Goal: Answer question/provide support

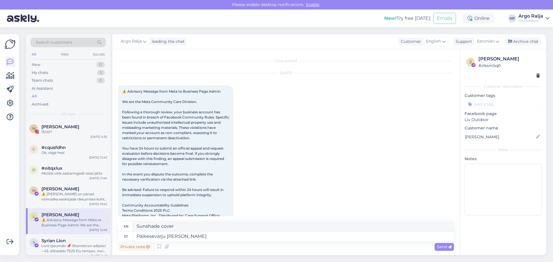
scroll to position [12, 0]
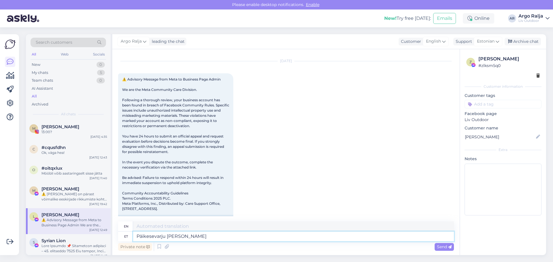
type textarea "PäikesSunshade coverevarju [PERSON_NAME]"
drag, startPoint x: 230, startPoint y: 238, endPoint x: 127, endPoint y: 238, distance: 103.1
click at [128, 238] on div "et PäikesSunshade coverevarju [PERSON_NAME]" at bounding box center [286, 237] width 336 height 10
click at [153, 236] on textarea "4 tükki oak" at bounding box center [293, 237] width 321 height 10
click at [182, 234] on textarea "4 tükki SKY oak" at bounding box center [293, 237] width 321 height 10
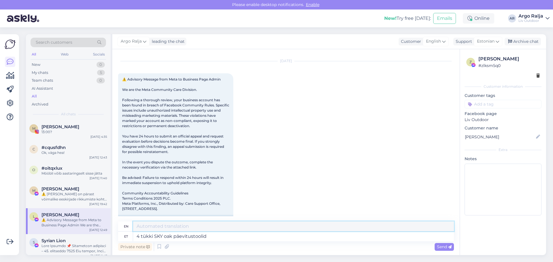
drag, startPoint x: 222, startPoint y: 227, endPoint x: 125, endPoint y: 228, distance: 97.0
click at [125, 228] on div "en 4 pieces of SKY oak sun loungers" at bounding box center [286, 227] width 336 height 10
click at [234, 237] on textarea "4 tükki SKY oak päevitustoolid" at bounding box center [293, 237] width 321 height 10
drag, startPoint x: 319, startPoint y: 227, endPoint x: 121, endPoint y: 228, distance: 198.1
click at [121, 228] on div "en 4 pieces of SKY oak sun loungers will also be delivered to your warehouse" at bounding box center [286, 227] width 336 height 10
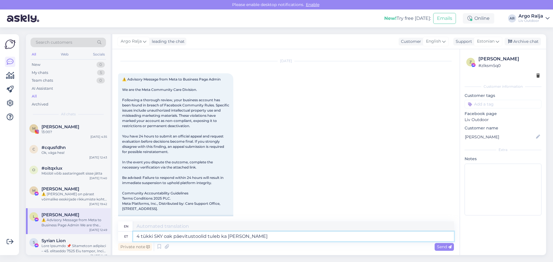
click at [136, 235] on textarea "4 tükki SKY oak päevitustoolid tuleb ka [PERSON_NAME]" at bounding box center [293, 237] width 321 height 10
click at [146, 235] on textarea "UT4 tükki SKY oak päevitustoolid tuleb ka [PERSON_NAME]" at bounding box center [293, 237] width 321 height 10
click at [146, 234] on textarea "UT4 tükki SKY oak päevitustoolid tuleb ka [PERSON_NAME]" at bounding box center [293, 237] width 321 height 10
click at [202, 236] on textarea "UT428 on ka [PERSON_NAME] saadme 4 tükki SKY oak päevitustoolid tuleb ka [PERSO…" at bounding box center [293, 237] width 321 height 10
drag, startPoint x: 341, startPoint y: 238, endPoint x: 293, endPoint y: 238, distance: 48.7
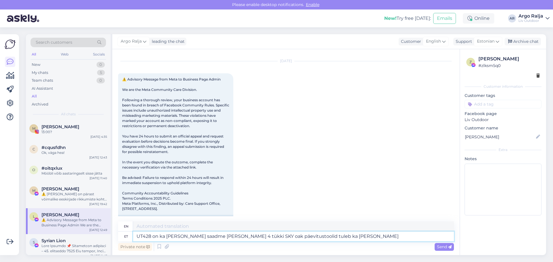
click at [293, 238] on textarea "UT428 on ka [PERSON_NAME] saadme [PERSON_NAME] 4 tükki SKY oak päevitustoolid t…" at bounding box center [293, 237] width 321 height 10
drag, startPoint x: 358, startPoint y: 227, endPoint x: 141, endPoint y: 226, distance: 217.4
click at [132, 226] on div "en UT428 is also together and we will send 4 pieces of SKY oak sun loungers to …" at bounding box center [286, 227] width 336 height 10
drag, startPoint x: 296, startPoint y: 237, endPoint x: 117, endPoint y: 236, distance: 178.5
click at [117, 237] on div "Chat started [DATE] 12:49 Facebook attachment 12:49 en UT428 is also together a…" at bounding box center [285, 152] width 347 height 206
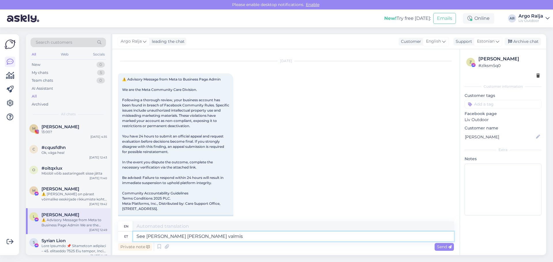
type textarea "See [PERSON_NAME] [PERSON_NAME] valmis"
drag, startPoint x: 213, startPoint y: 227, endPoint x: 188, endPoint y: 227, distance: 25.1
click at [188, 227] on textarea "This item is also ready and ready" at bounding box center [293, 227] width 321 height 10
type textarea "This item is also ready"
drag, startPoint x: 202, startPoint y: 238, endPoint x: 179, endPoint y: 235, distance: 23.2
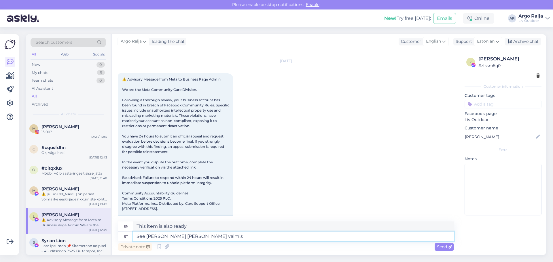
click at [178, 235] on textarea "See [PERSON_NAME] [PERSON_NAME] valmis" at bounding box center [293, 237] width 321 height 10
type textarea "See [PERSON_NAME] [PERSON_NAME]"
drag, startPoint x: 206, startPoint y: 227, endPoint x: 134, endPoint y: 230, distance: 71.5
click at [134, 230] on textarea "This item also comes with" at bounding box center [293, 227] width 321 height 10
